Goal: Information Seeking & Learning: Learn about a topic

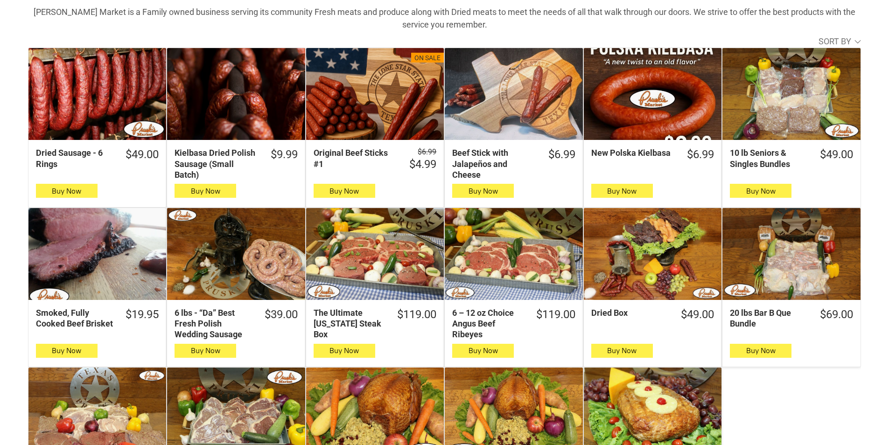
scroll to position [420, 0]
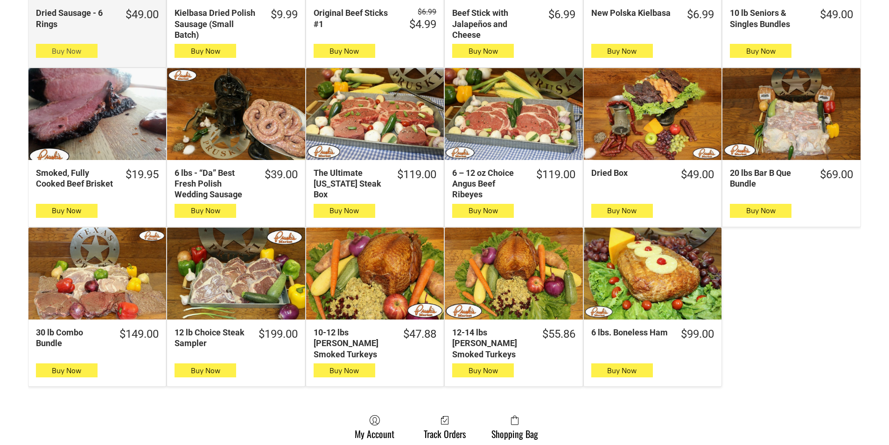
click at [87, 50] on button "Buy Now" at bounding box center [67, 51] width 62 height 14
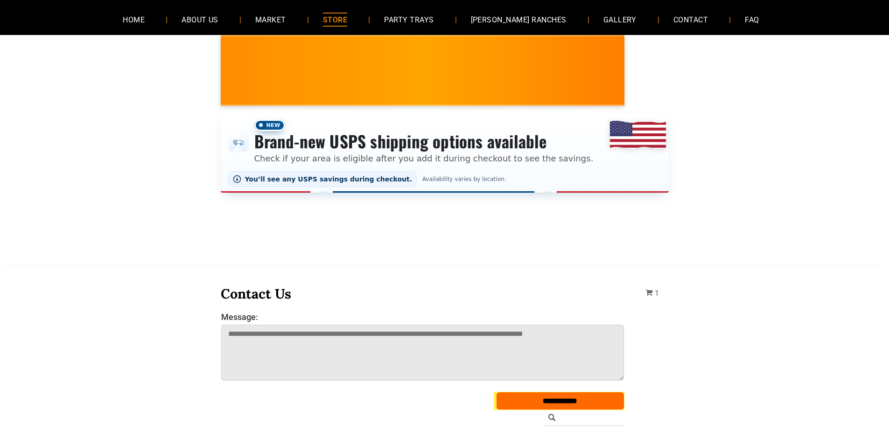
scroll to position [0, 0]
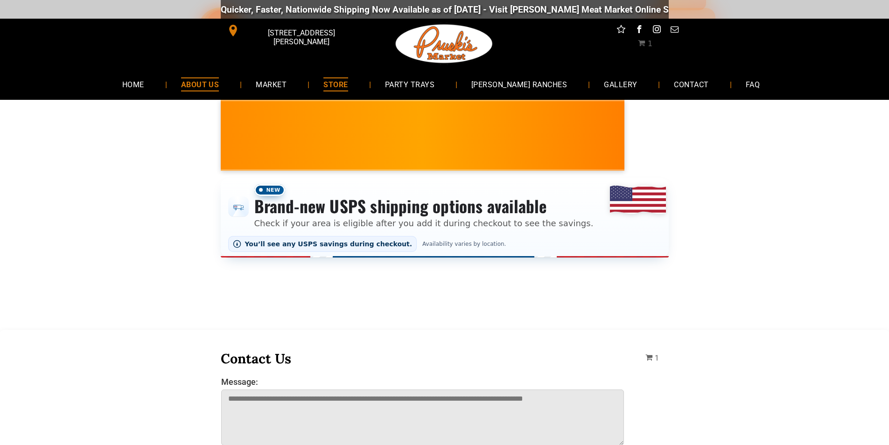
click at [210, 79] on span "ABOUT US" at bounding box center [200, 84] width 38 height 14
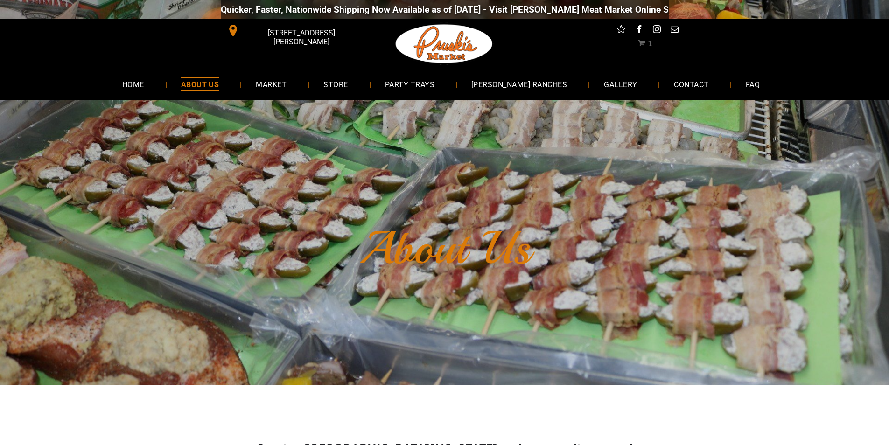
click at [191, 79] on link "ABOUT US" at bounding box center [200, 84] width 66 height 25
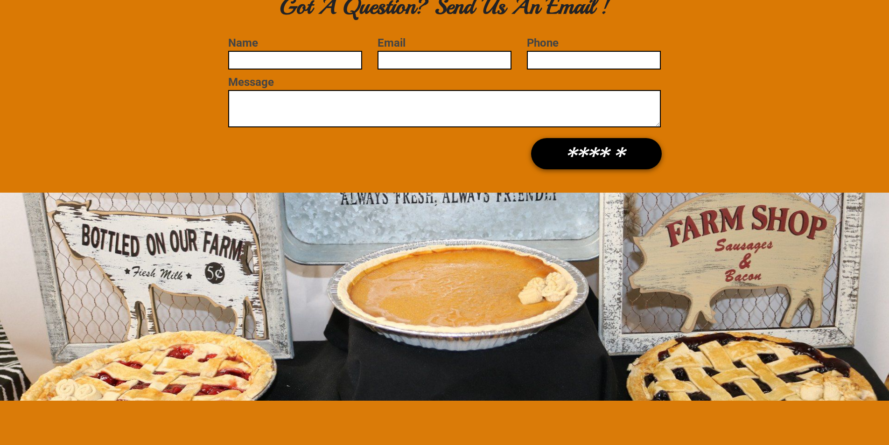
scroll to position [887, 0]
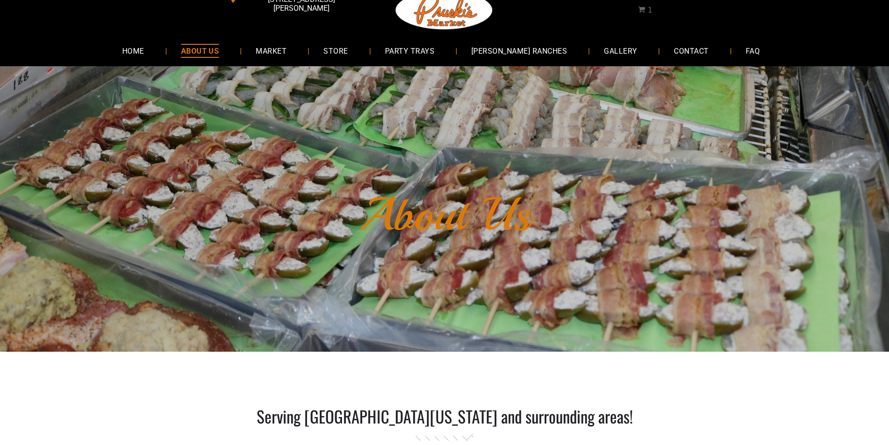
scroll to position [0, 0]
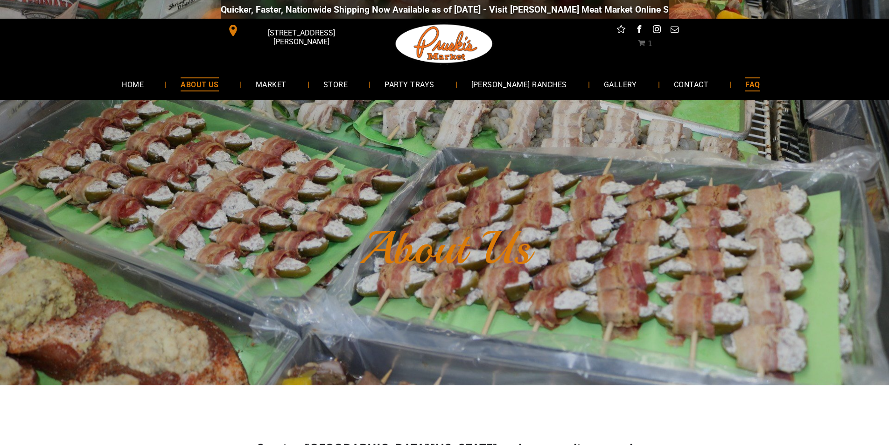
click at [731, 75] on link "FAQ" at bounding box center [752, 84] width 42 height 25
